Goal: Find specific page/section: Find specific page/section

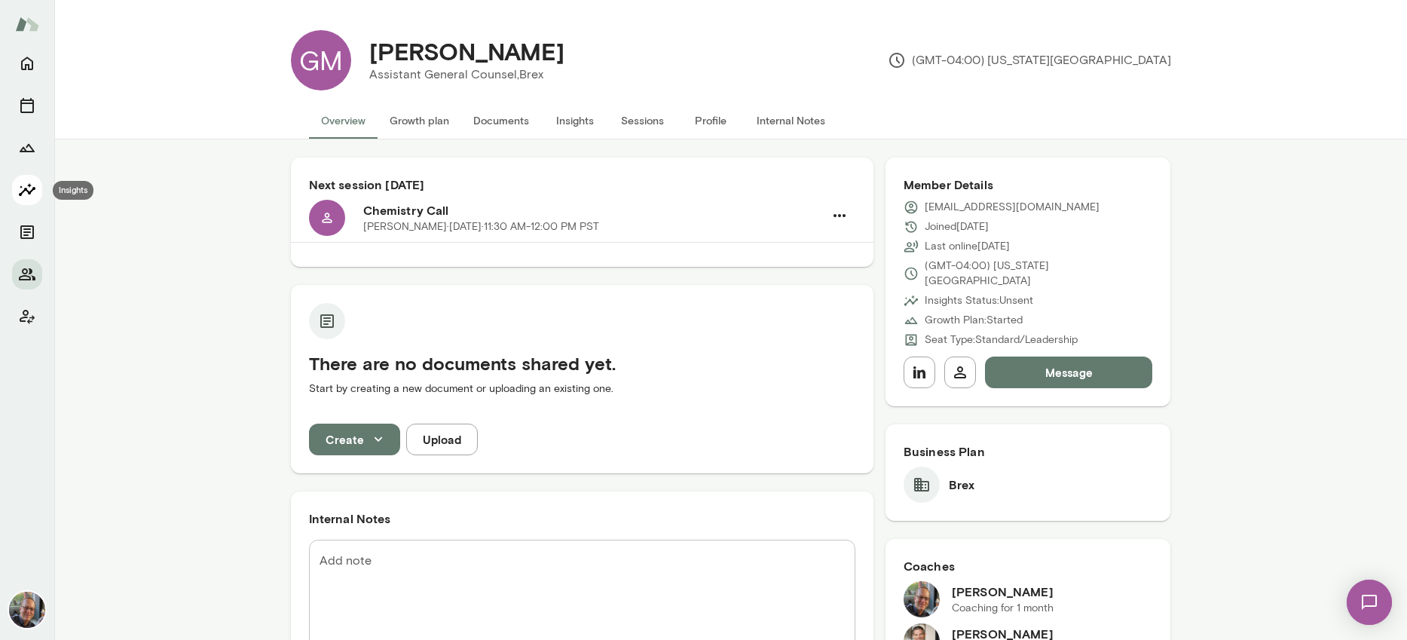
click at [20, 188] on icon "Insights" at bounding box center [27, 190] width 18 height 18
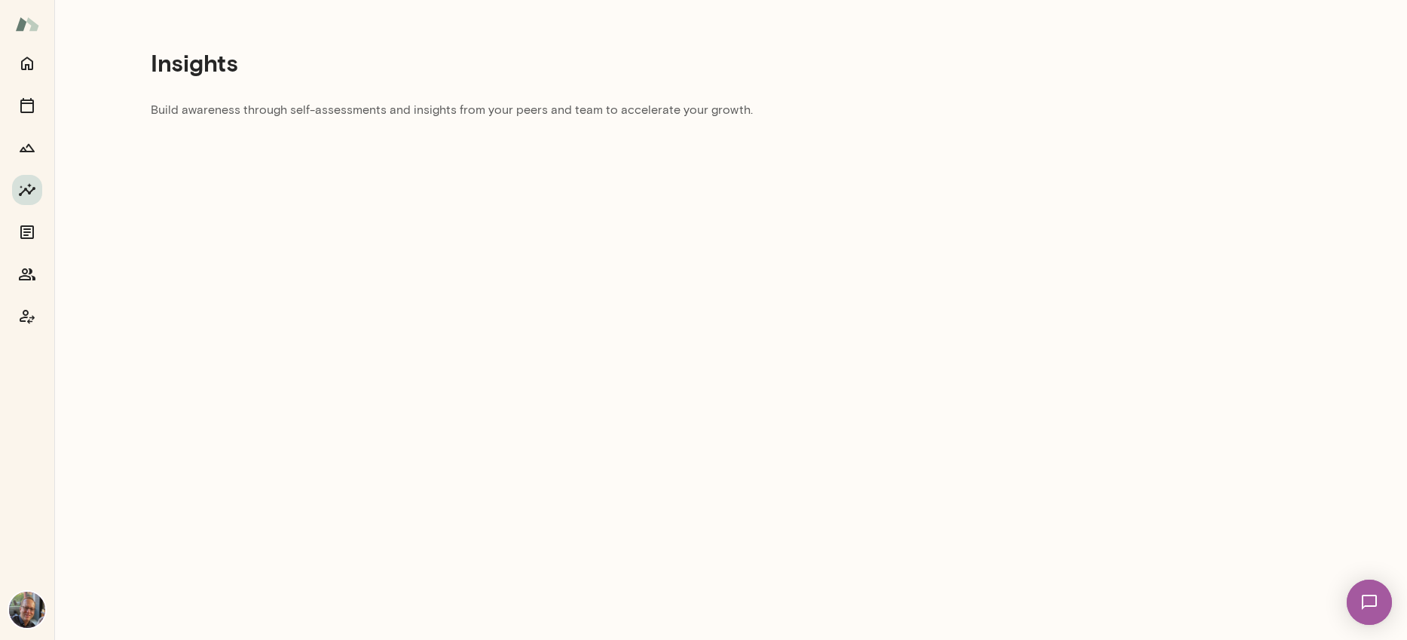
click at [459, 103] on p "Build awareness through self-assessments and insights from your peers and team …" at bounding box center [633, 114] width 964 height 27
click at [220, 67] on h4 "Insights" at bounding box center [194, 62] width 87 height 29
click at [35, 609] on img at bounding box center [27, 609] width 36 height 36
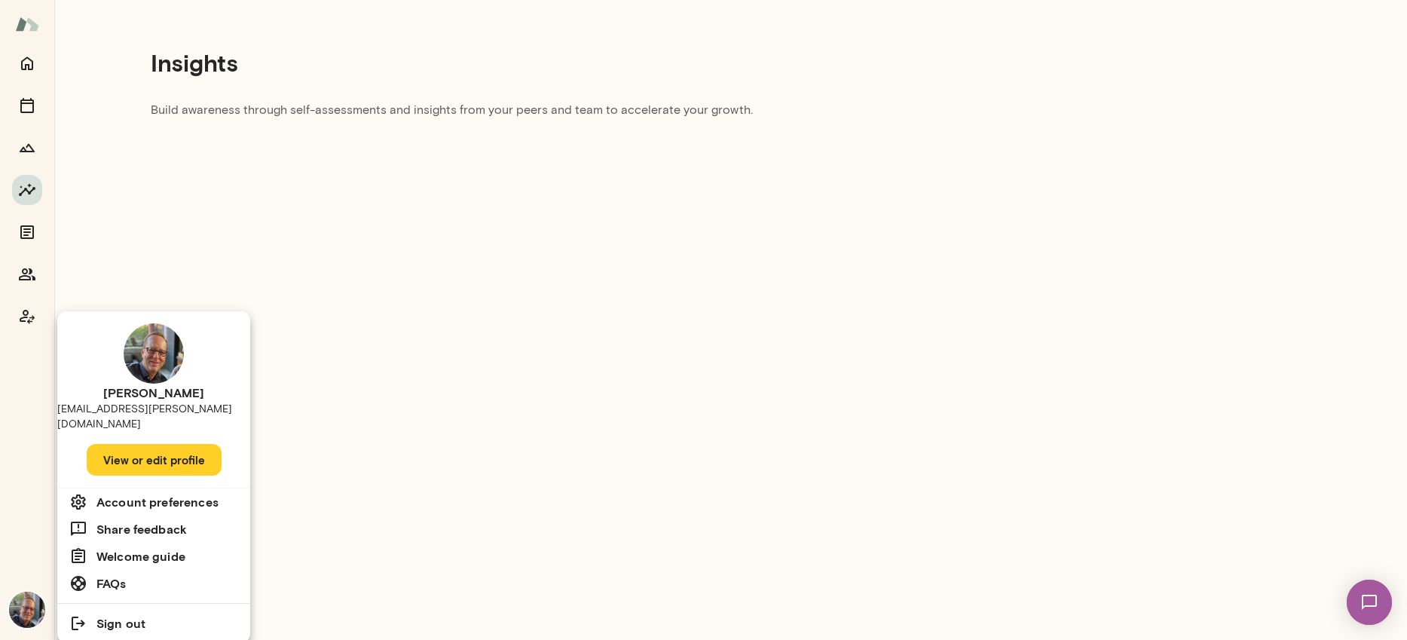
click at [28, 470] on div at bounding box center [703, 320] width 1407 height 640
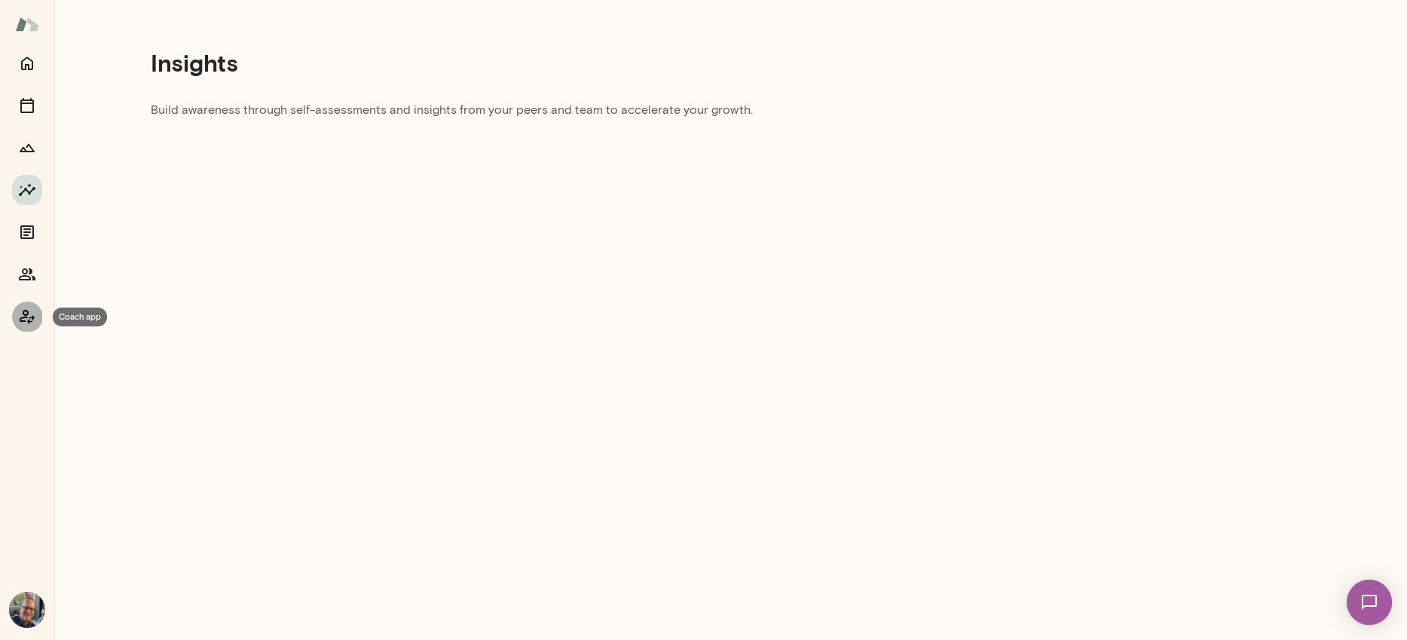
click at [26, 319] on icon "Coach app" at bounding box center [27, 316] width 18 height 18
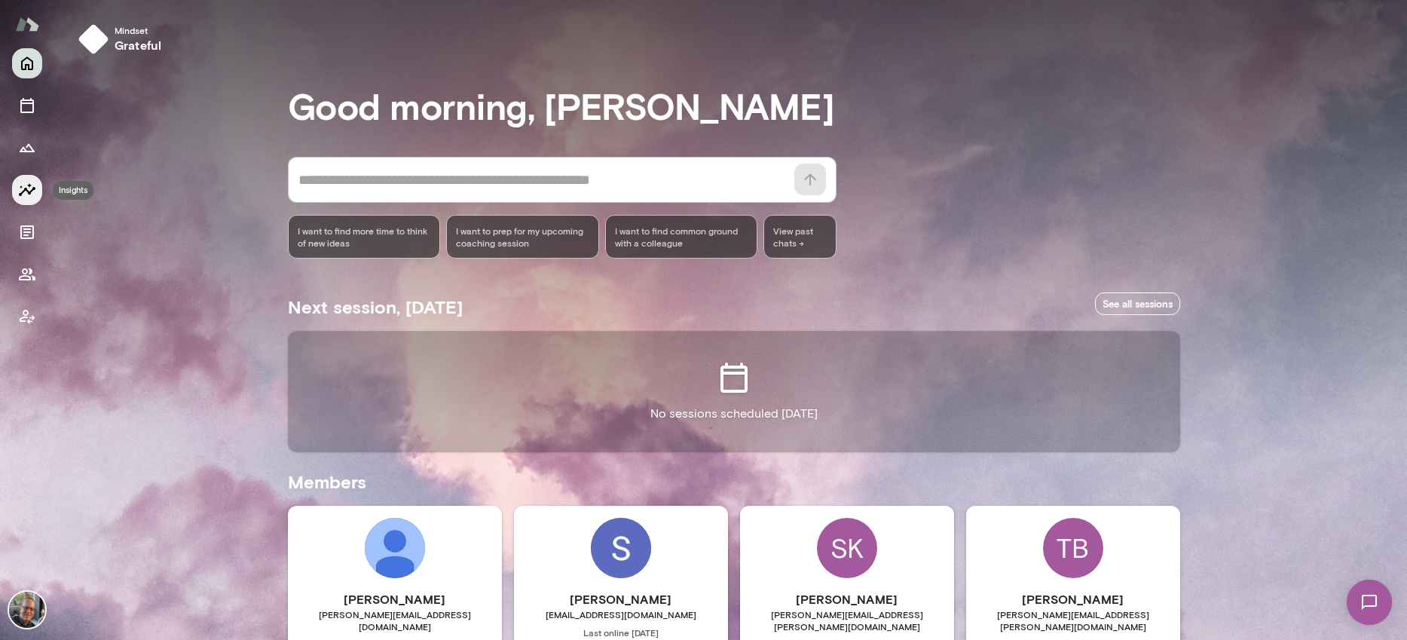
click at [27, 191] on icon "Insights" at bounding box center [27, 190] width 18 height 18
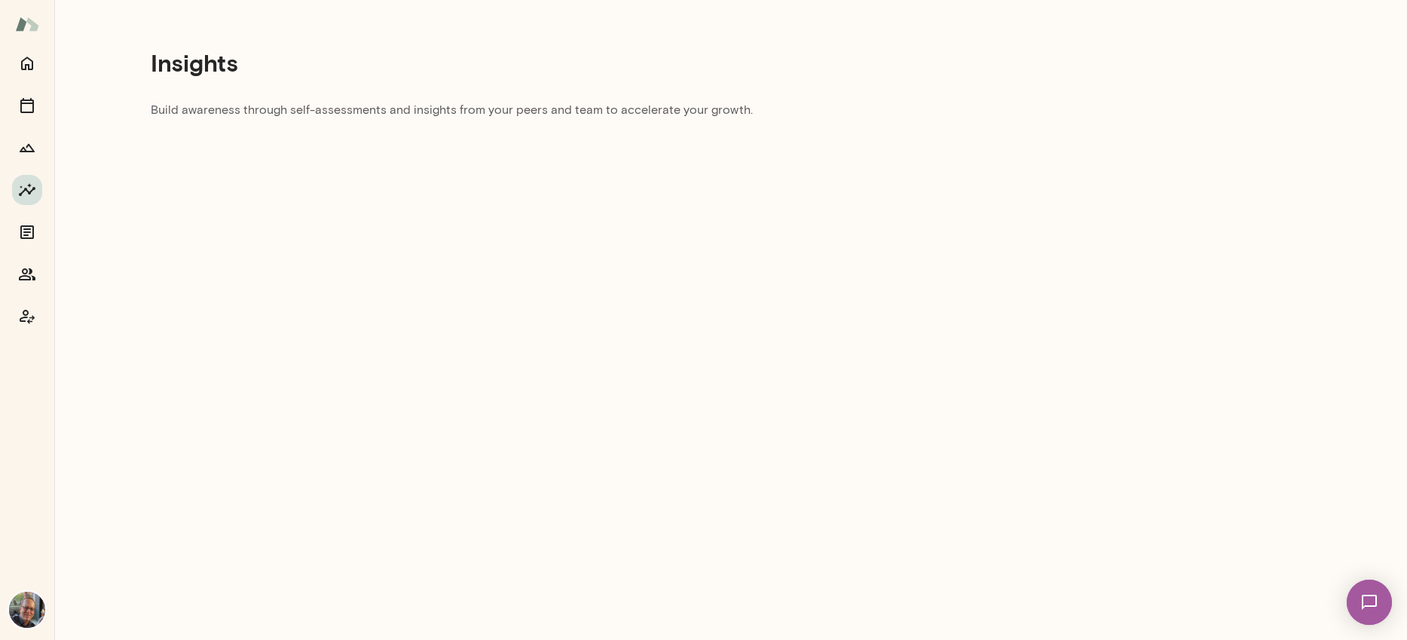
click at [348, 110] on p "Build awareness through self-assessments and insights from your peers and team …" at bounding box center [633, 114] width 964 height 27
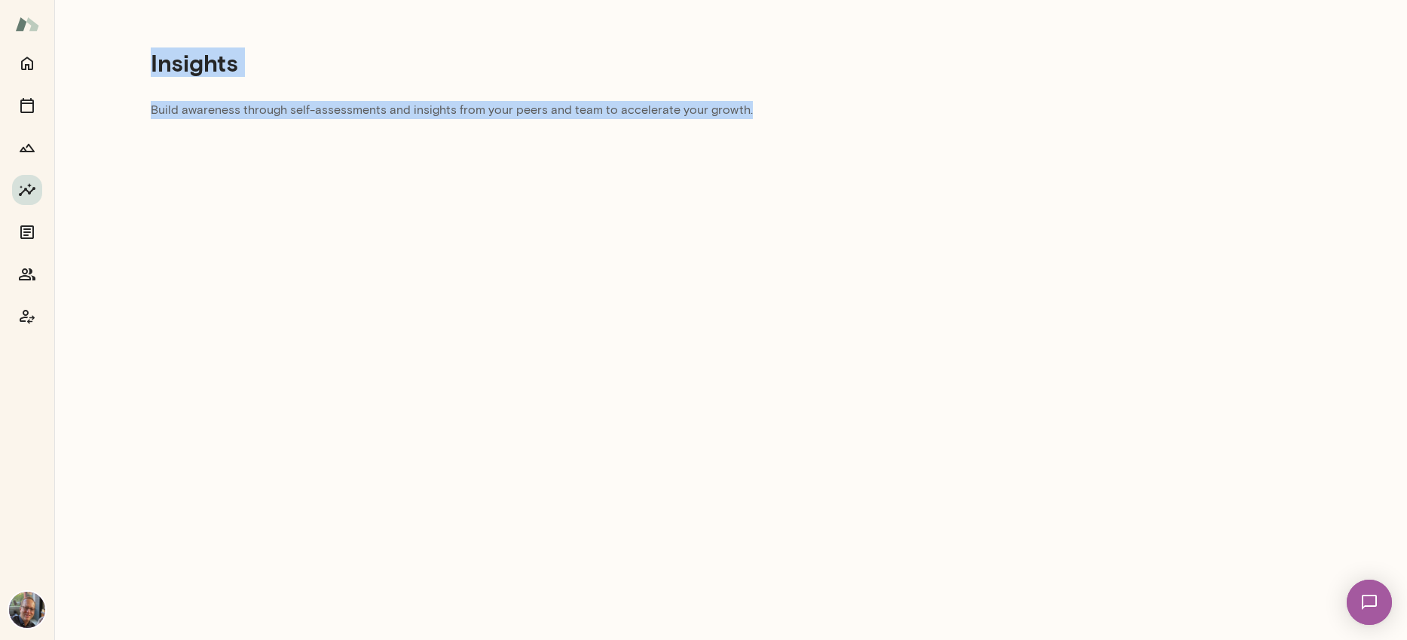
drag, startPoint x: 735, startPoint y: 108, endPoint x: 91, endPoint y: 62, distance: 645.0
click at [91, 62] on div "Insights Build awareness through self-assessments and insights from your peers …" at bounding box center [632, 70] width 1157 height 140
click at [27, 323] on icon "Coach app" at bounding box center [27, 316] width 18 height 18
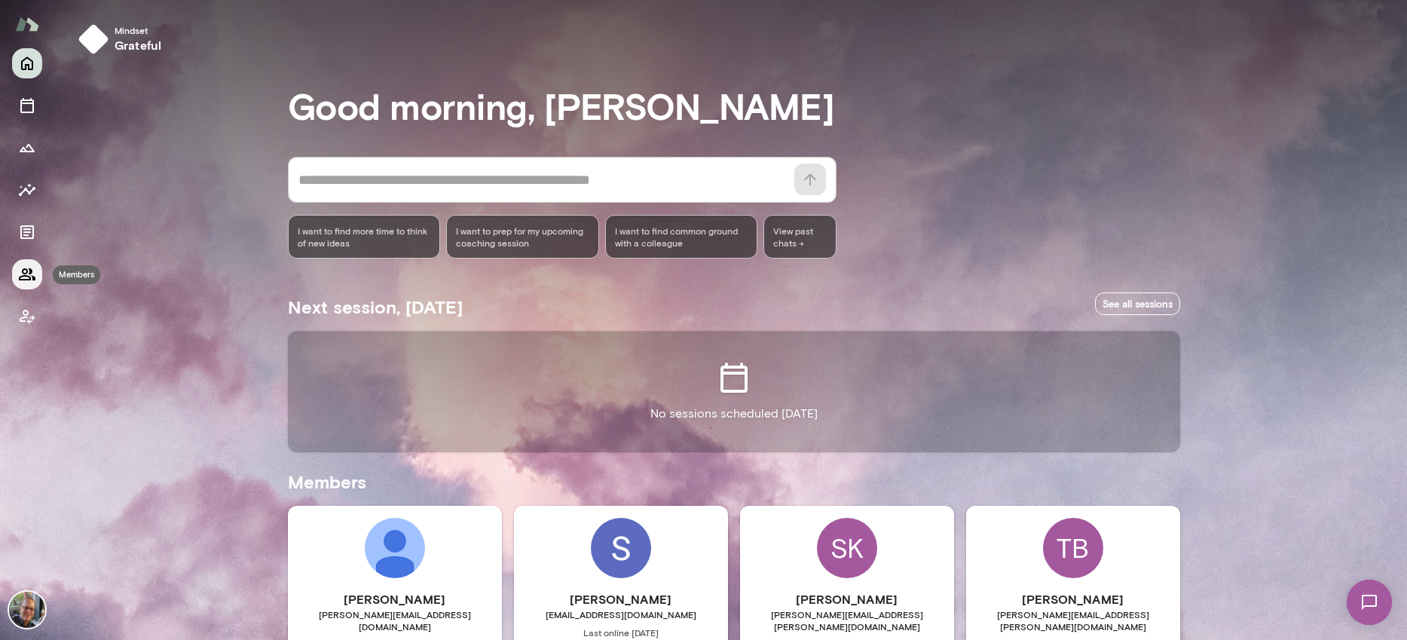
click at [29, 278] on icon "Members" at bounding box center [27, 274] width 18 height 18
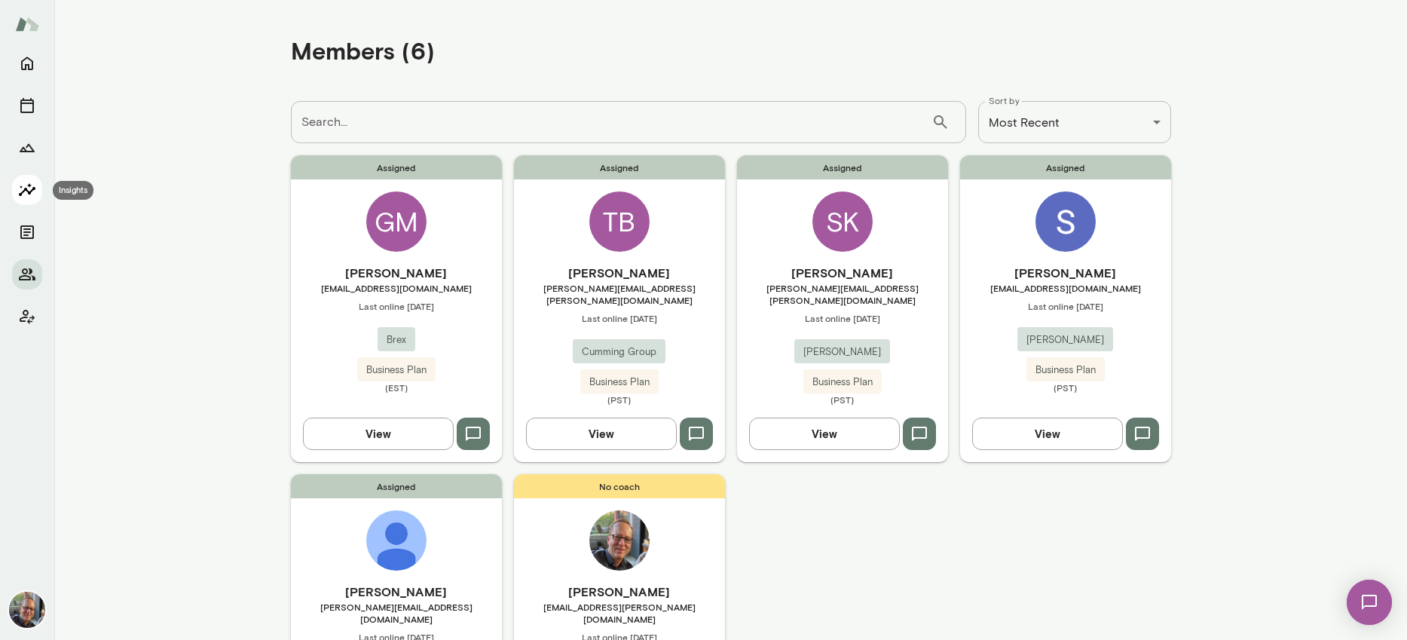
click at [23, 189] on icon "Insights" at bounding box center [27, 190] width 18 height 18
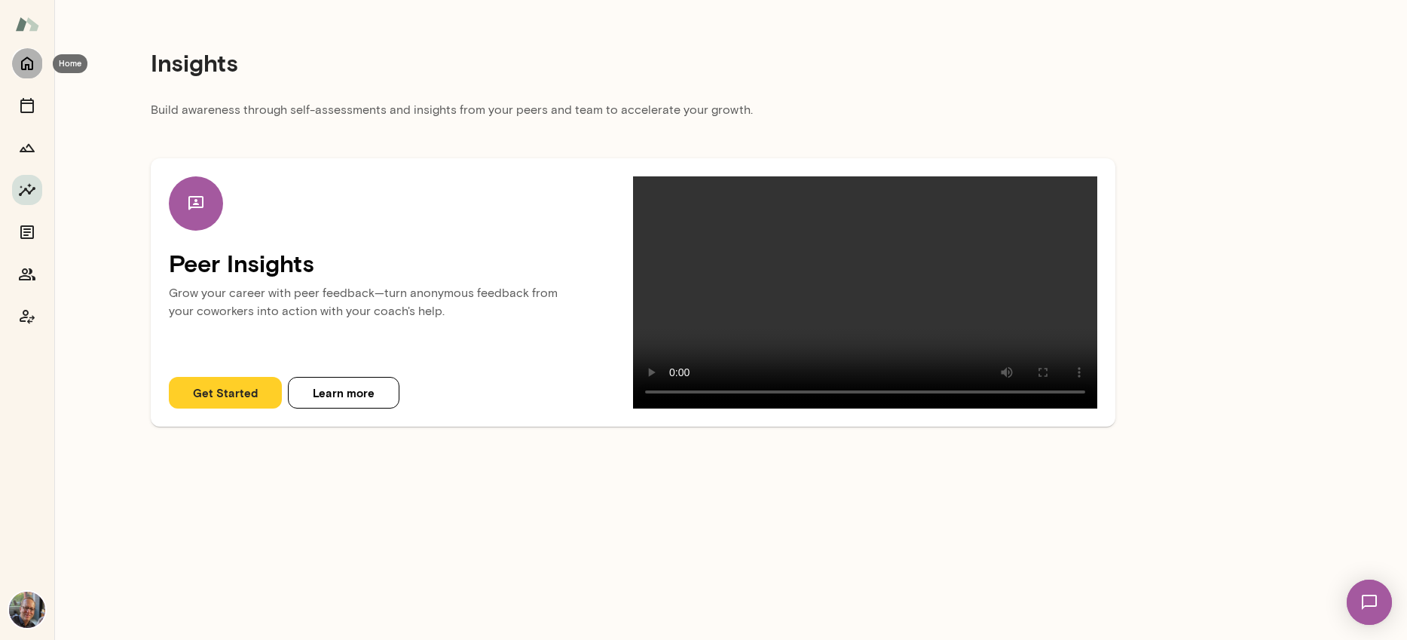
click at [29, 73] on button "Home" at bounding box center [27, 63] width 30 height 30
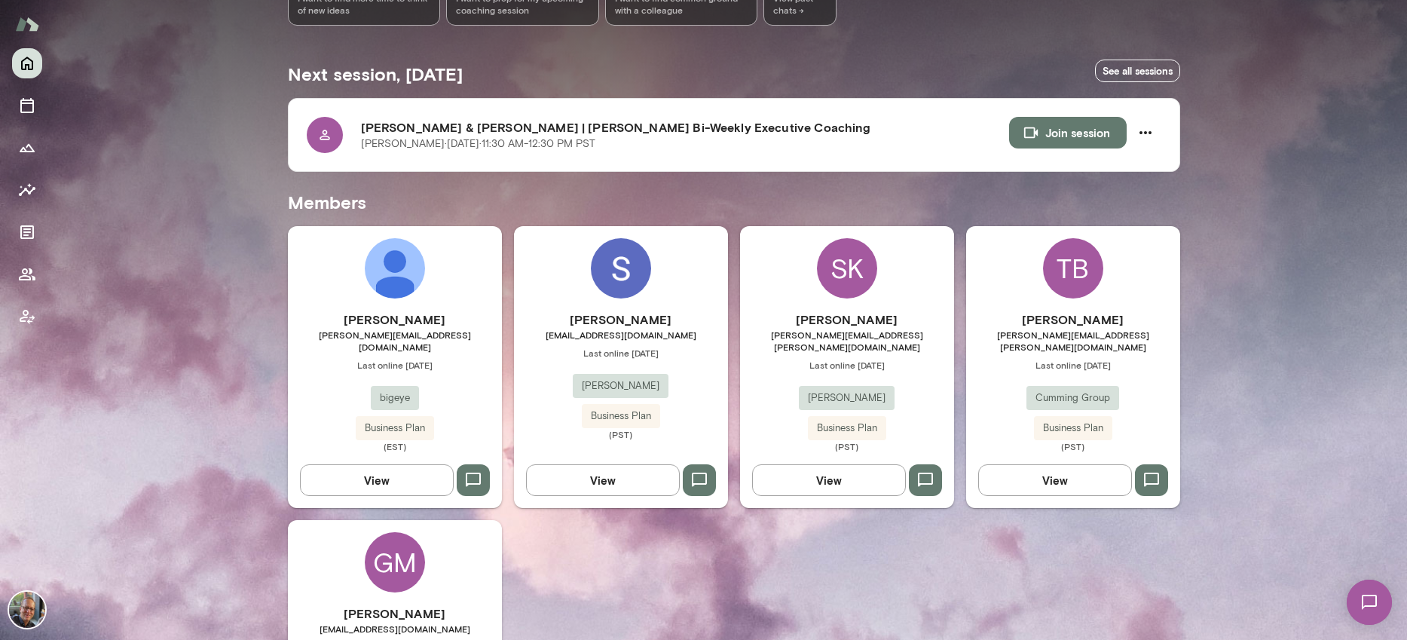
scroll to position [230, 0]
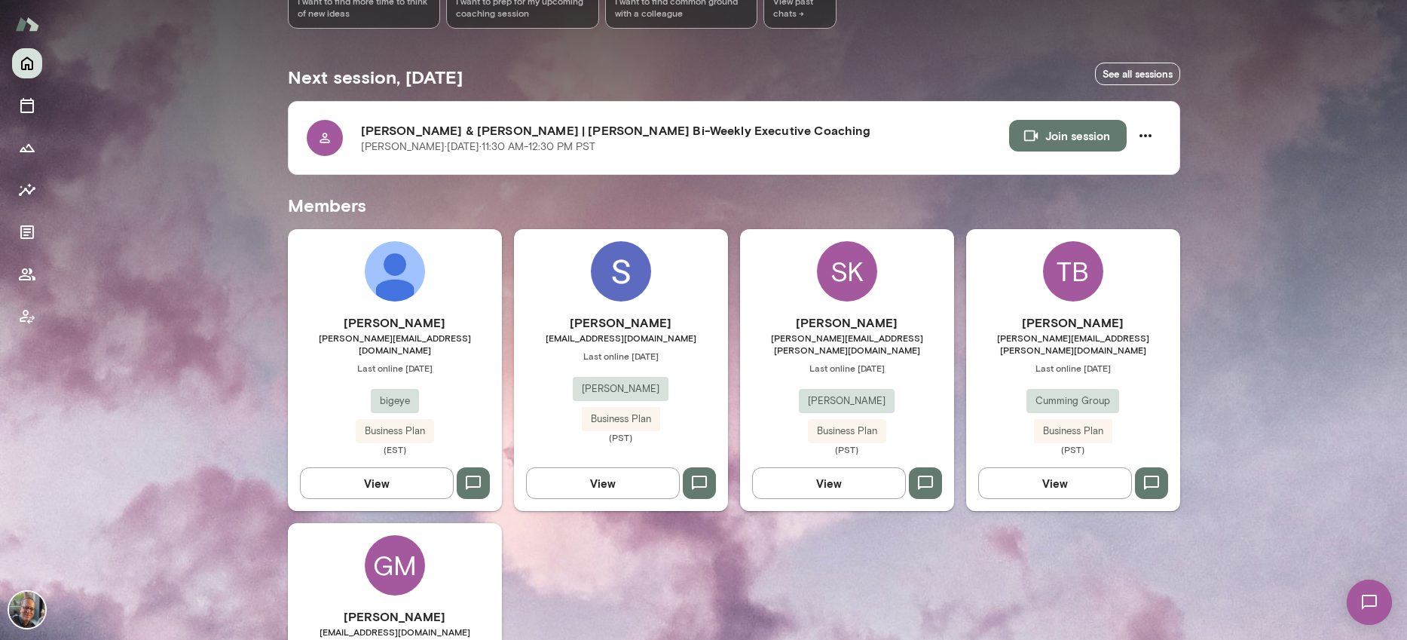
click at [1050, 332] on span "[PERSON_NAME][EMAIL_ADDRESS][PERSON_NAME][DOMAIN_NAME]" at bounding box center [1073, 343] width 214 height 24
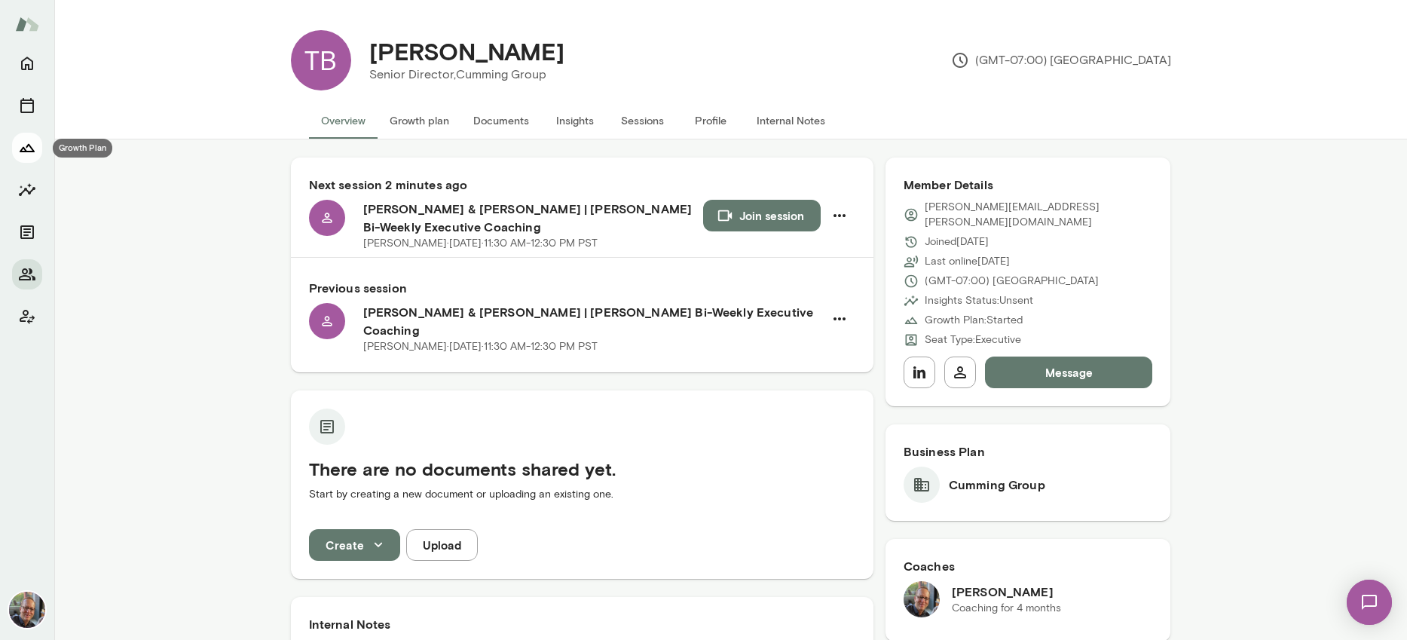
click at [26, 151] on icon "Growth Plan" at bounding box center [27, 148] width 15 height 8
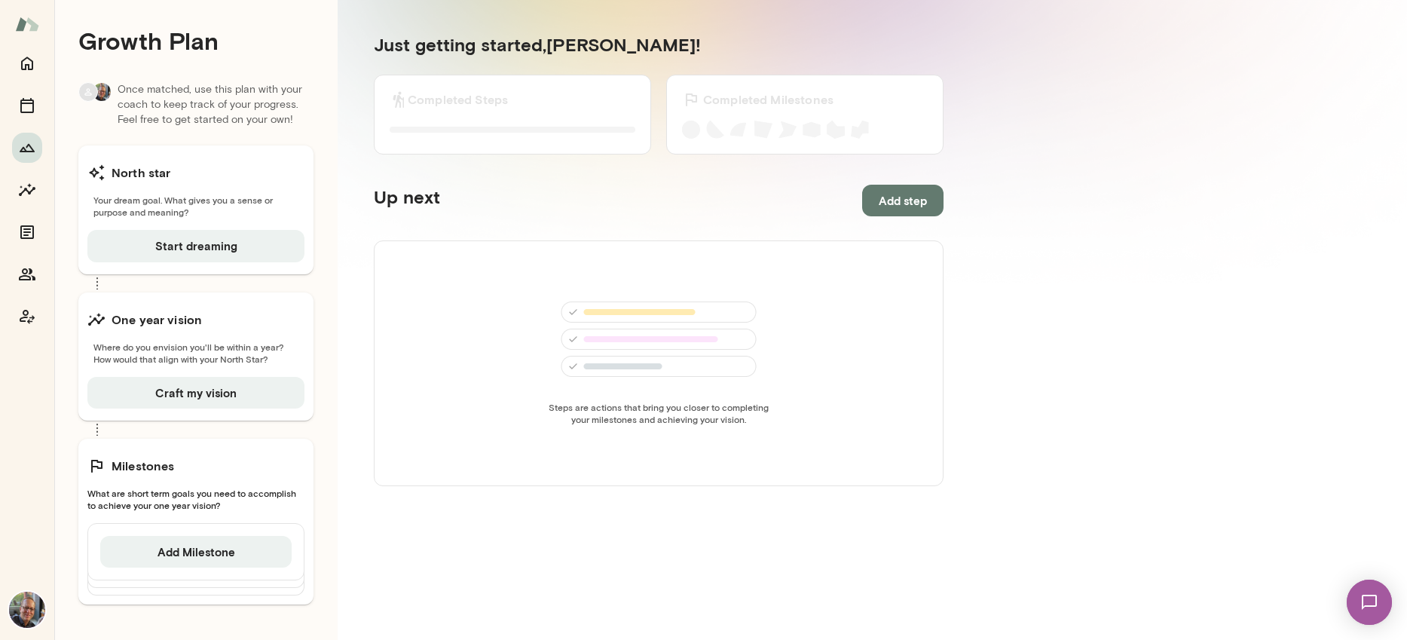
scroll to position [11, 0]
click at [26, 71] on icon "Home" at bounding box center [27, 63] width 18 height 18
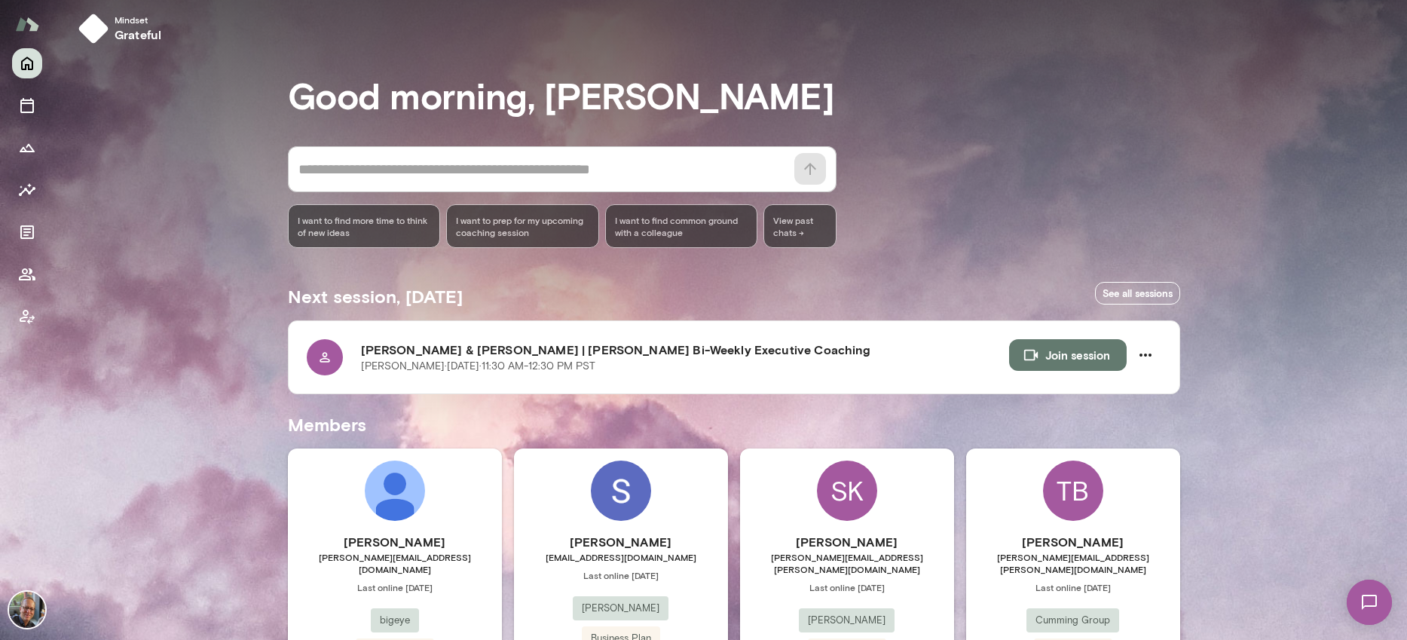
click at [1105, 567] on div "Tim Brown tim.brown@cumming-group.com Last online September 16 Cumming Group Bu…" at bounding box center [1073, 604] width 214 height 142
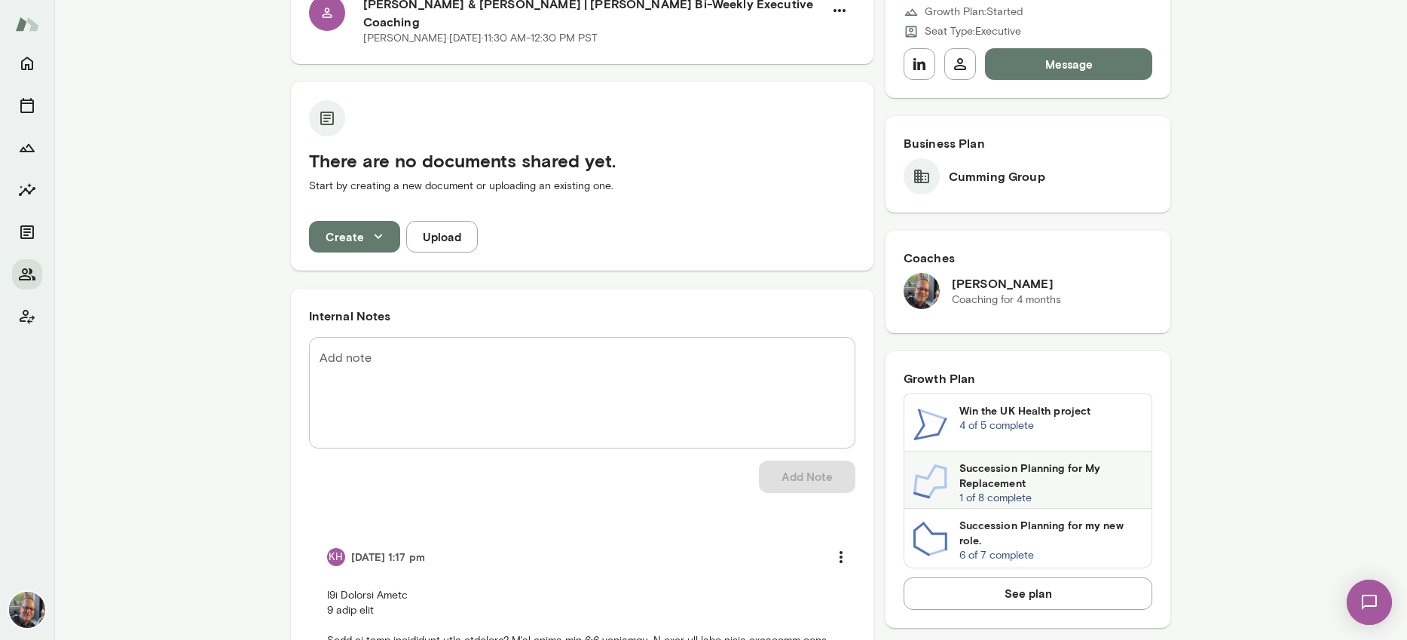
scroll to position [417, 0]
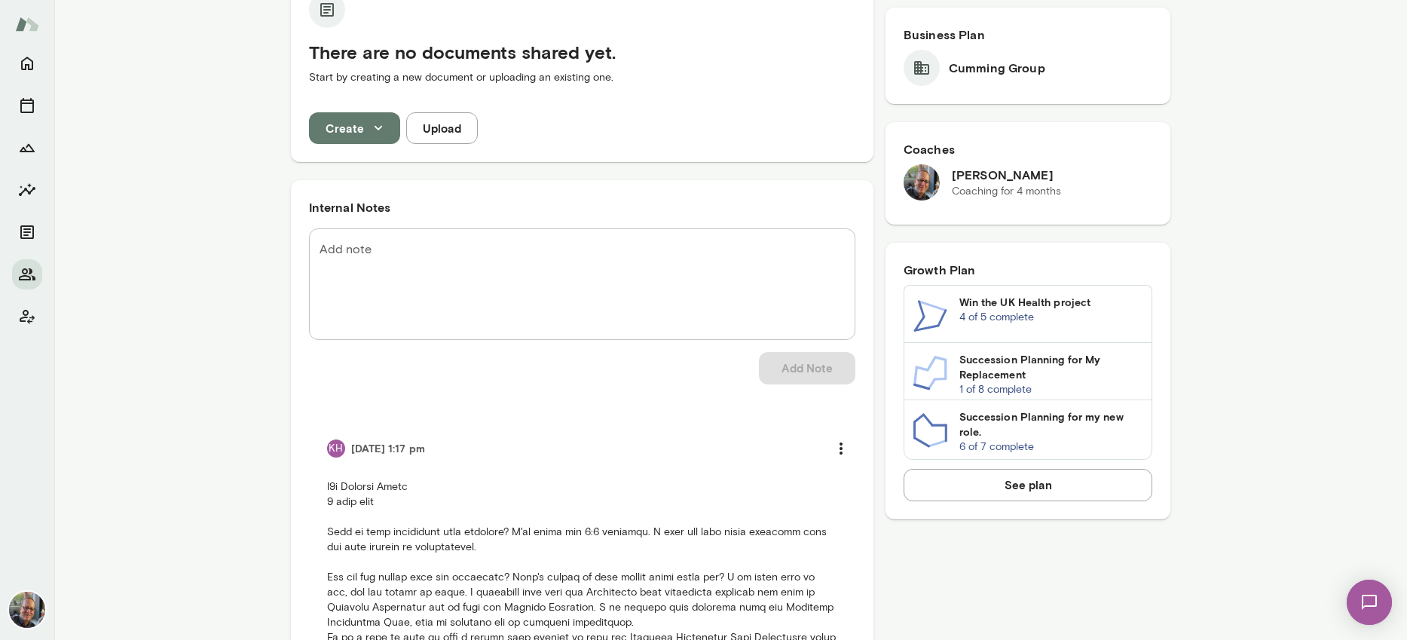
click at [1058, 471] on button "See plan" at bounding box center [1027, 485] width 249 height 32
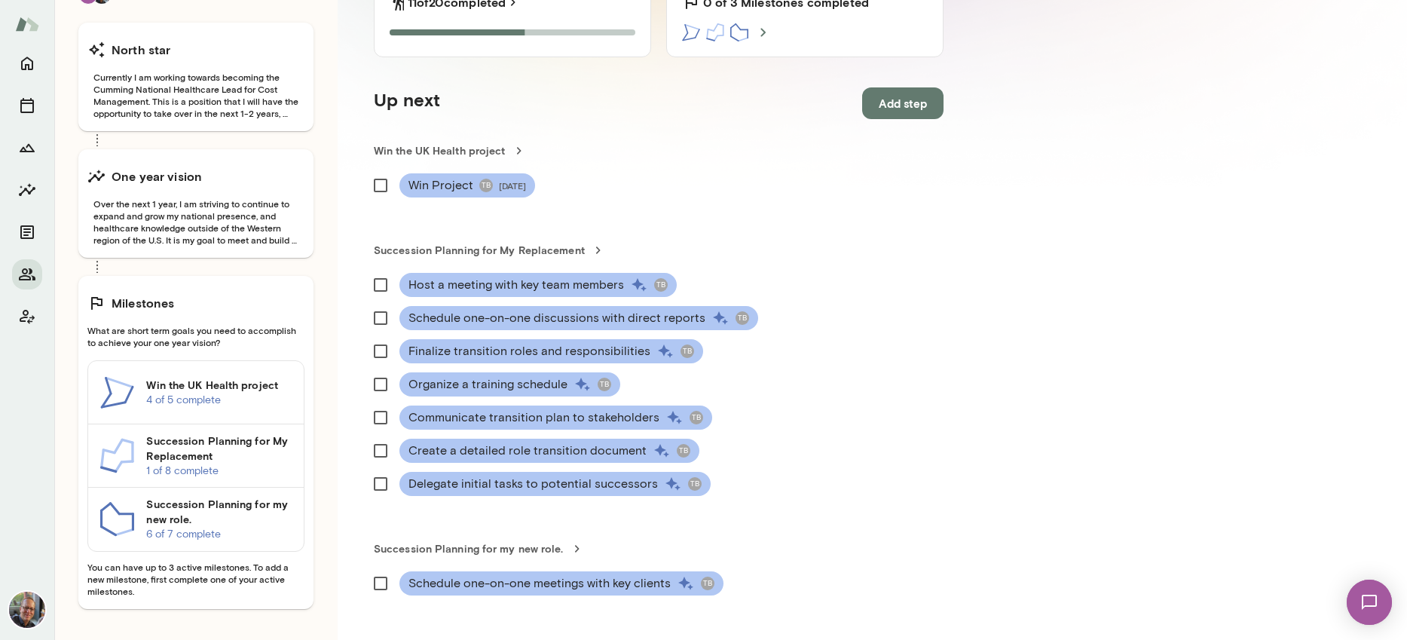
scroll to position [283, 0]
